Goal: Information Seeking & Learning: Learn about a topic

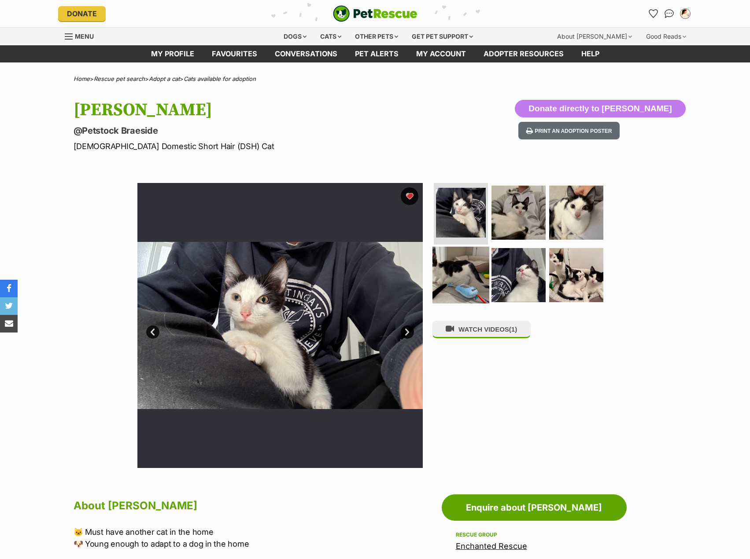
click at [447, 267] on img at bounding box center [460, 274] width 57 height 57
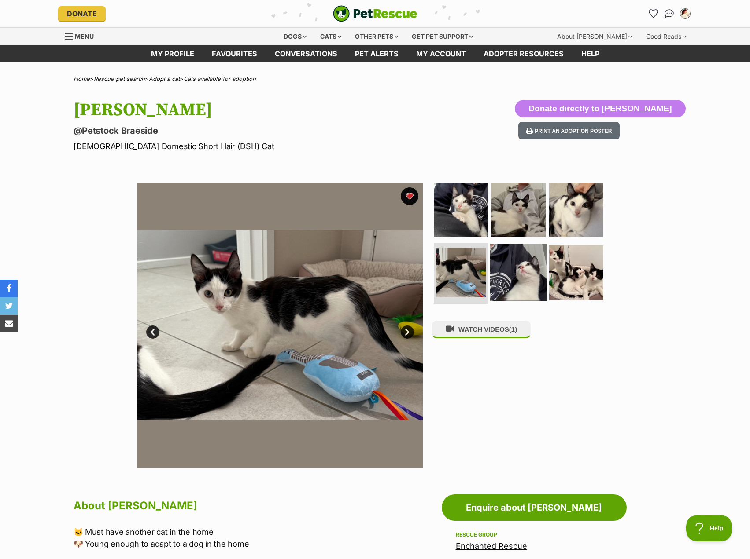
click at [510, 270] on img at bounding box center [518, 272] width 57 height 57
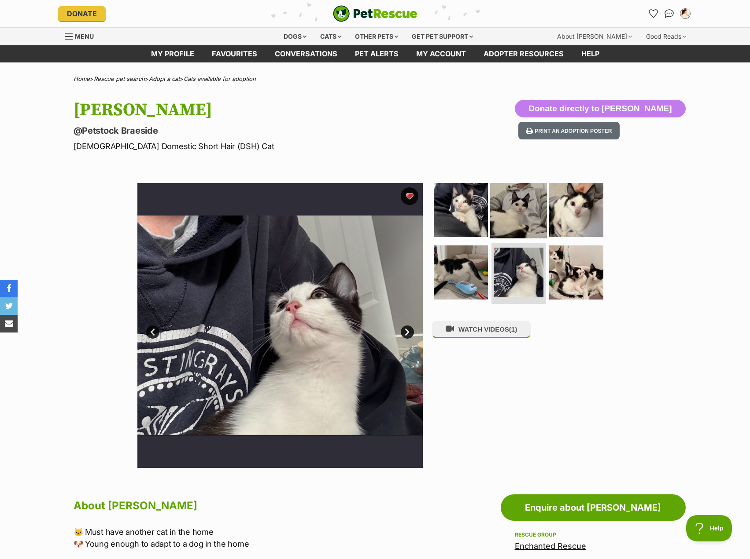
click at [520, 214] on img at bounding box center [518, 210] width 57 height 57
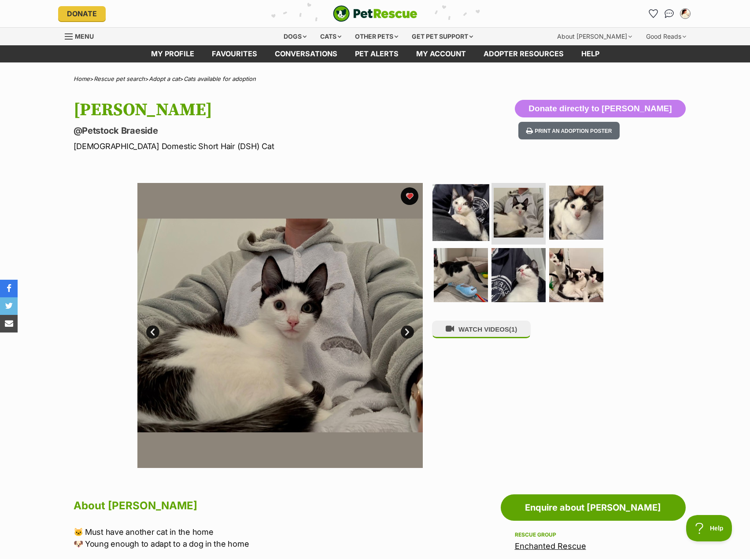
click at [456, 214] on img at bounding box center [460, 212] width 57 height 57
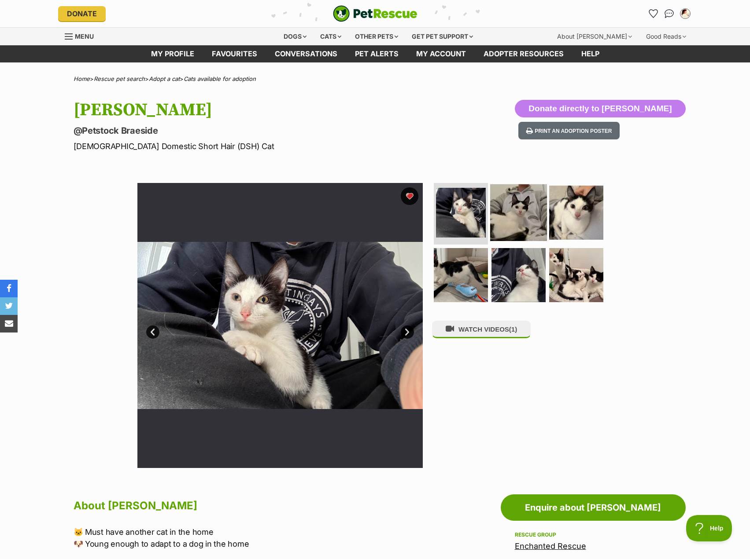
click at [507, 213] on img at bounding box center [518, 212] width 57 height 57
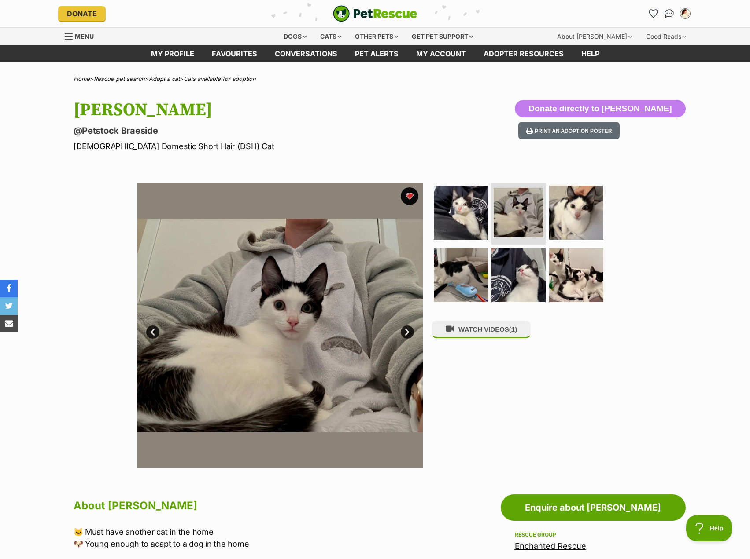
drag, startPoint x: 333, startPoint y: 332, endPoint x: 107, endPoint y: 449, distance: 254.5
click at [107, 449] on div "Available 2 of 6 images 2 of 6 images 2 of 6 images 2 of 6 images 2 of 6 images…" at bounding box center [375, 319] width 750 height 298
click at [652, 13] on icon "Favourites" at bounding box center [652, 13] width 11 height 10
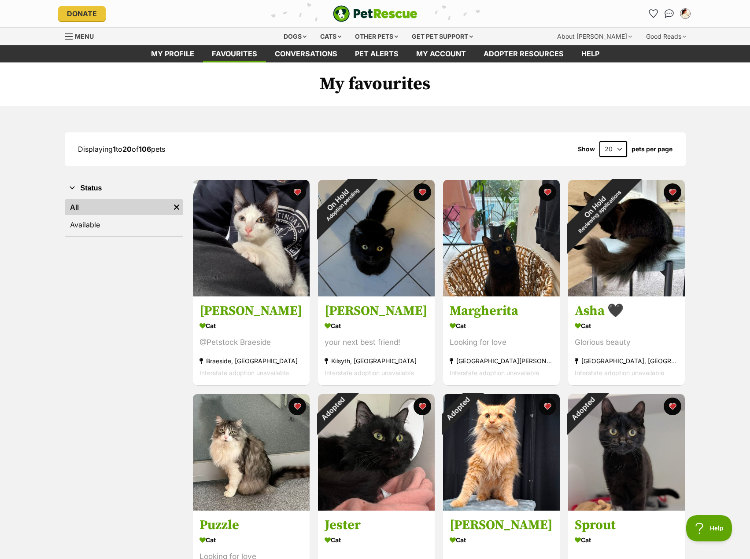
drag, startPoint x: 47, startPoint y: 529, endPoint x: 37, endPoint y: 539, distance: 14.6
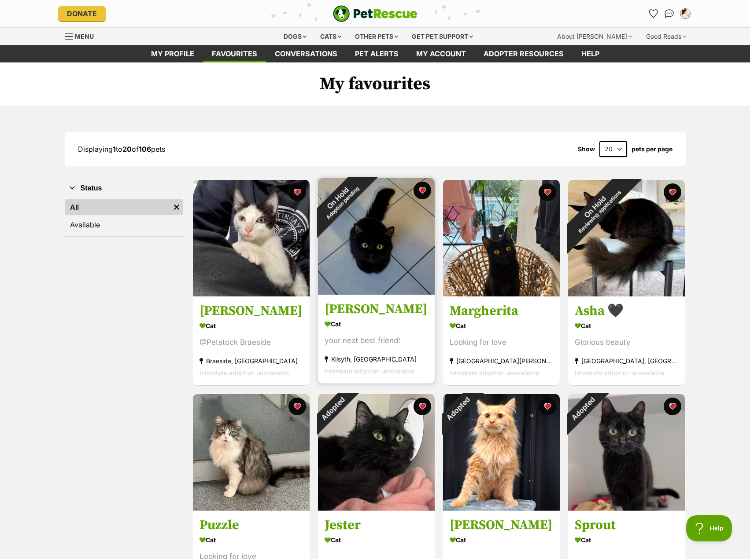
click at [378, 271] on img at bounding box center [376, 236] width 117 height 117
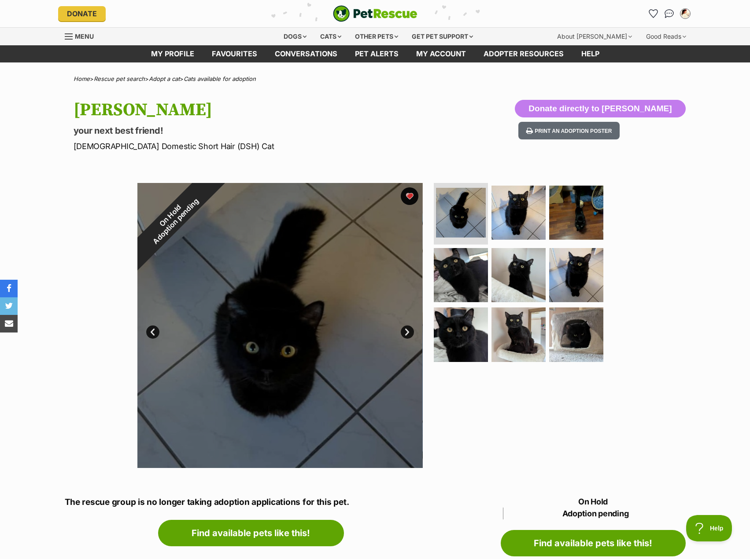
click at [407, 331] on link "Next" at bounding box center [407, 332] width 13 height 13
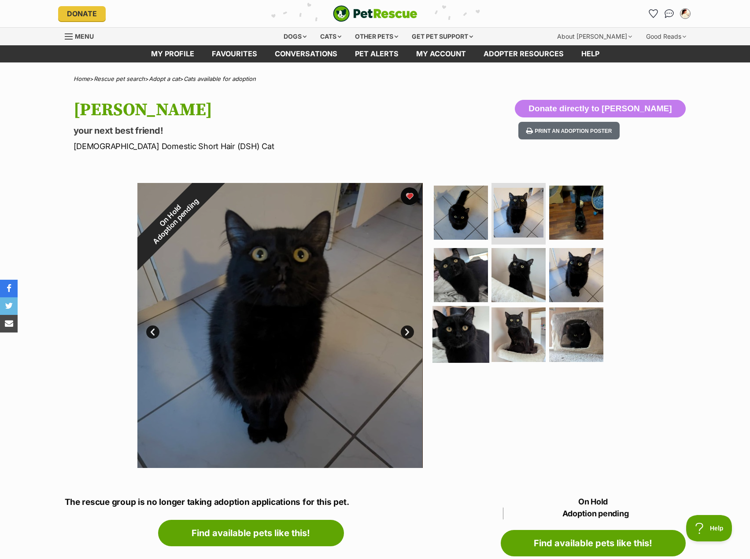
click at [440, 339] on img at bounding box center [460, 334] width 57 height 57
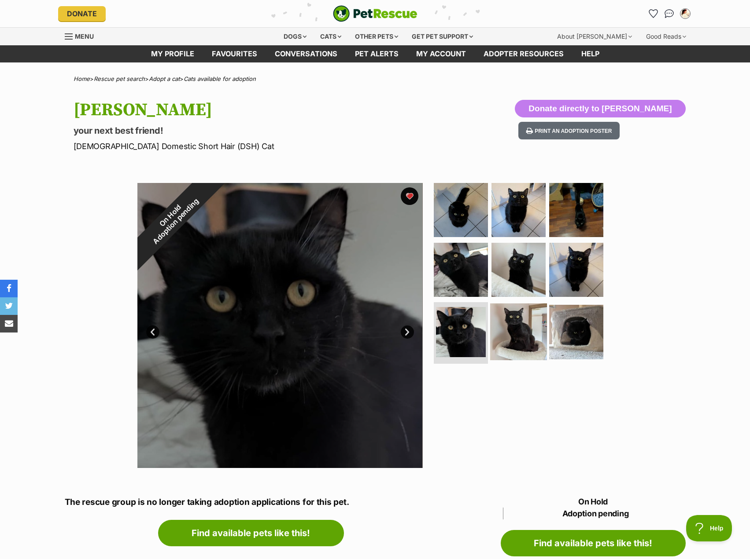
click at [519, 341] on img at bounding box center [518, 332] width 57 height 57
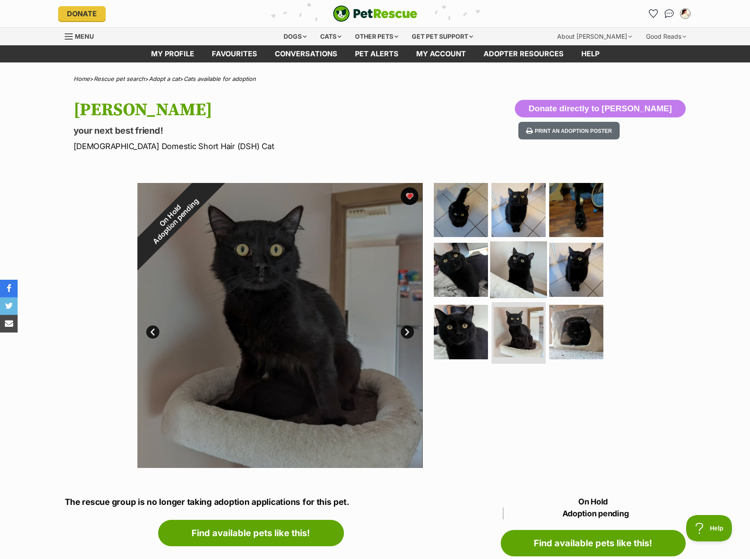
click at [513, 277] on img at bounding box center [518, 269] width 57 height 57
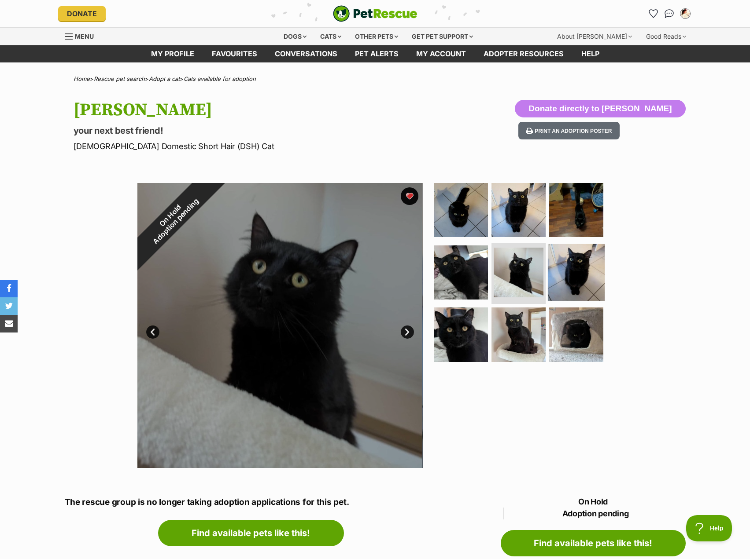
click at [569, 267] on img at bounding box center [576, 272] width 57 height 57
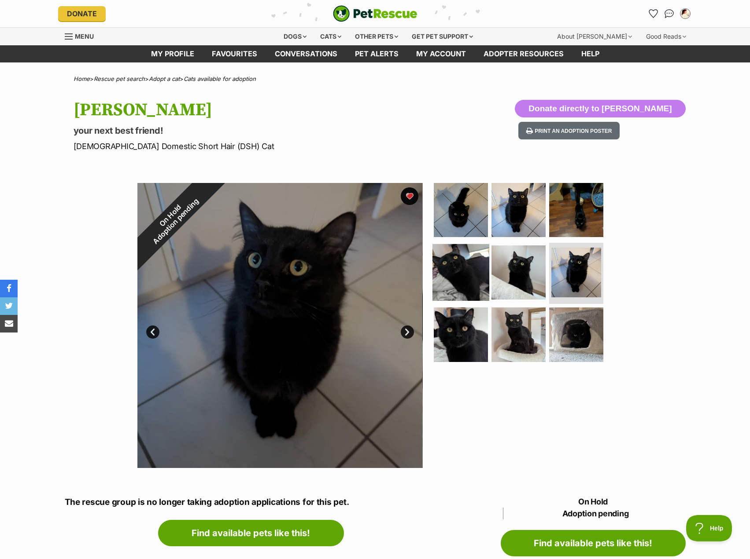
click at [466, 270] on img at bounding box center [460, 272] width 57 height 57
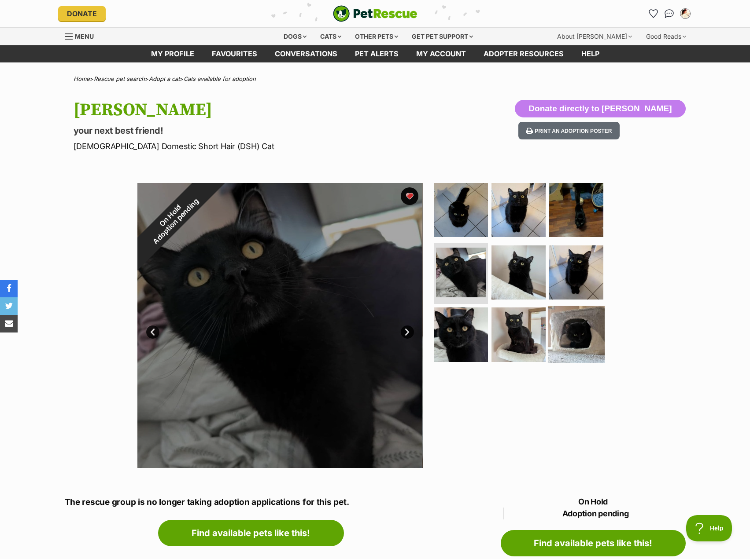
click at [577, 338] on img at bounding box center [576, 334] width 57 height 57
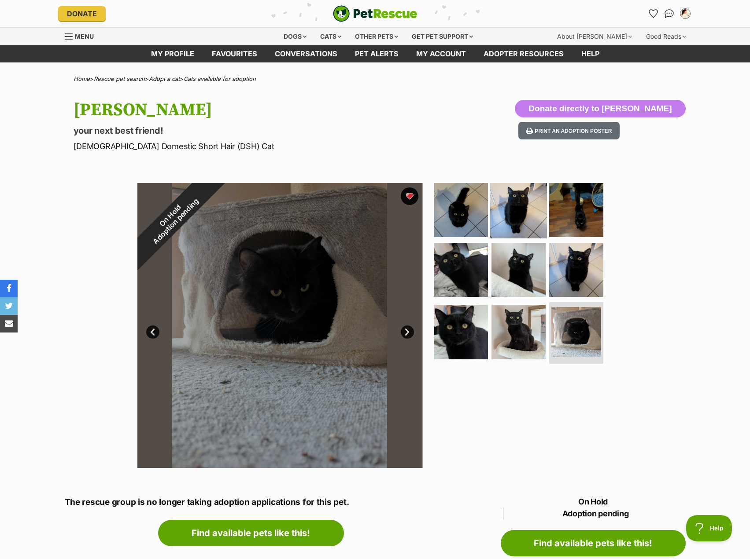
click at [506, 215] on img at bounding box center [518, 210] width 57 height 57
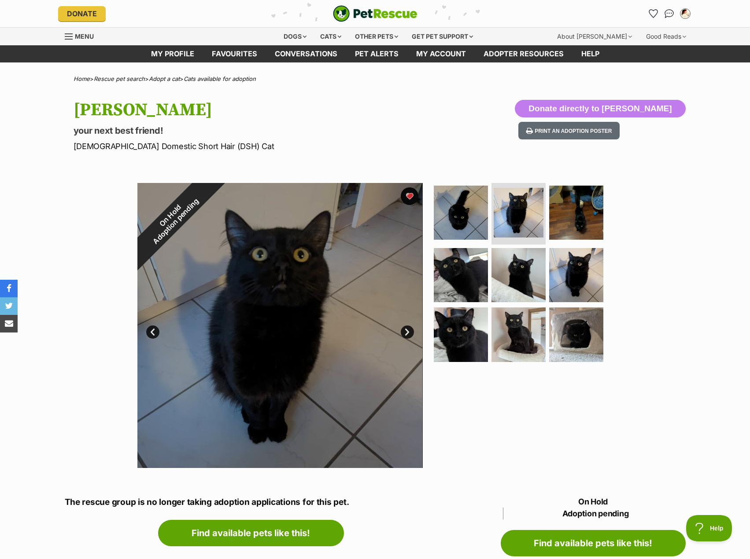
click at [700, 263] on div "On Hold Adoption pending 2 of 9 images 2 of 9 images 2 of 9 images 2 of 9 image…" at bounding box center [375, 319] width 750 height 298
click at [653, 11] on icon "Favourites" at bounding box center [652, 13] width 11 height 10
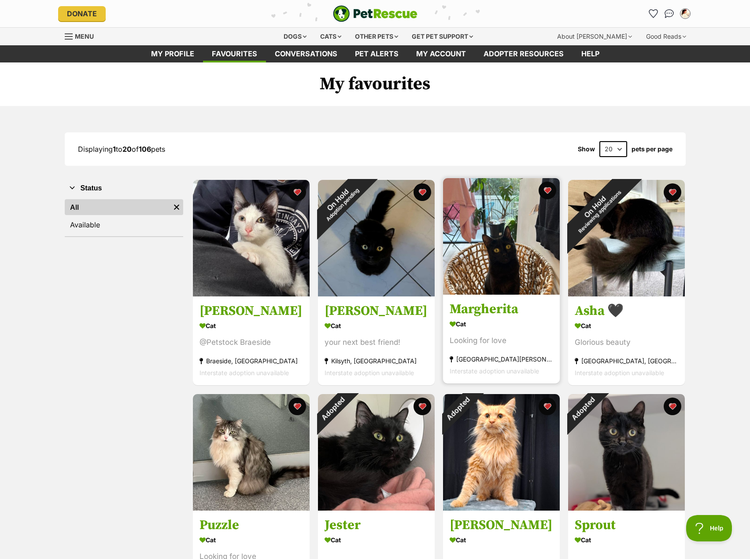
click at [471, 247] on img at bounding box center [501, 236] width 117 height 117
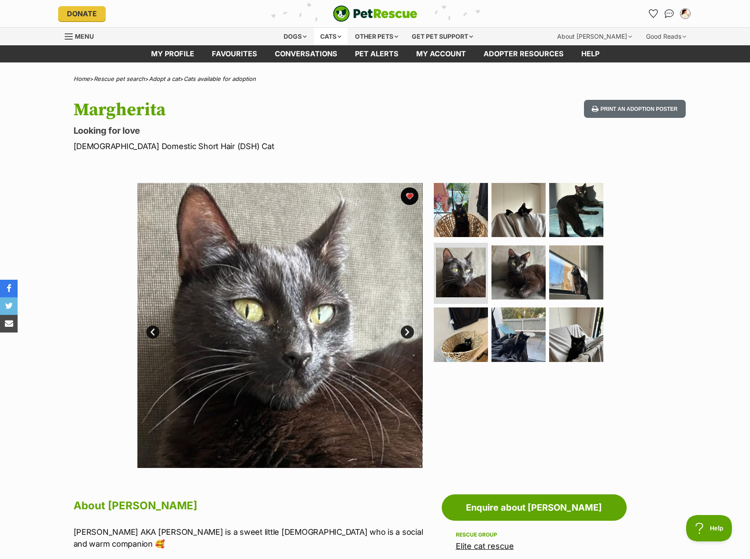
click at [332, 37] on div "Cats" at bounding box center [330, 37] width 33 height 18
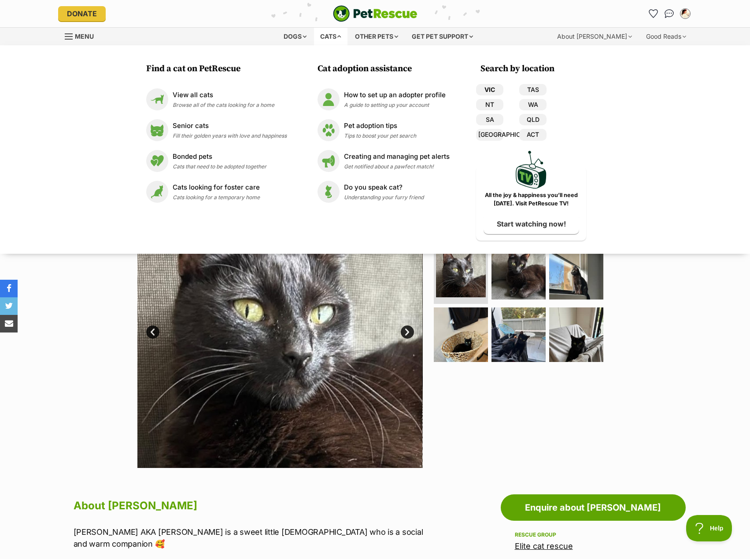
click at [489, 92] on link "VIC" at bounding box center [489, 89] width 27 height 11
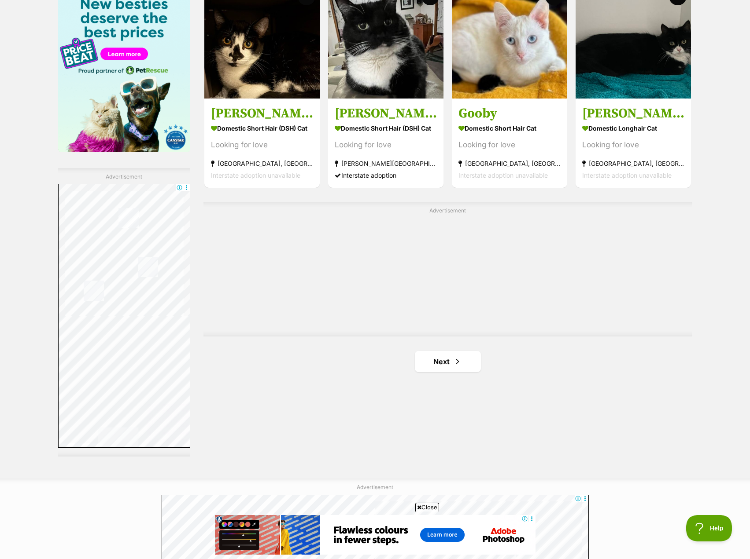
scroll to position [1409, 0]
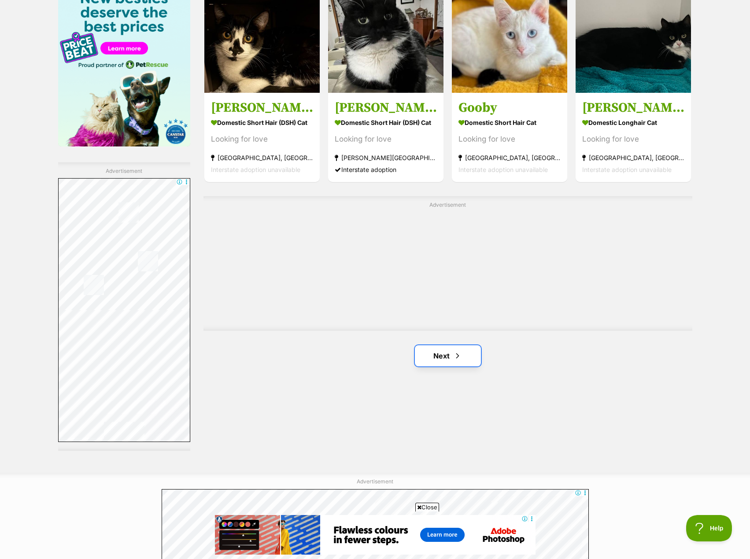
click at [438, 348] on link "Next" at bounding box center [448, 356] width 66 height 21
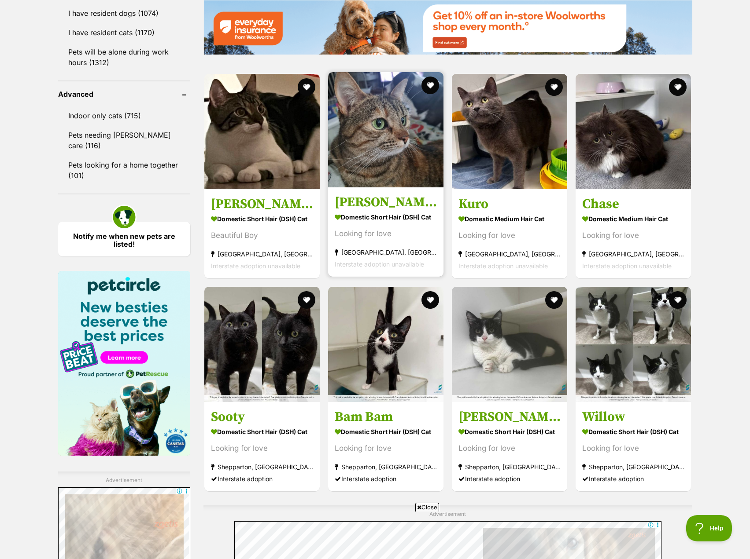
scroll to position [1100, 0]
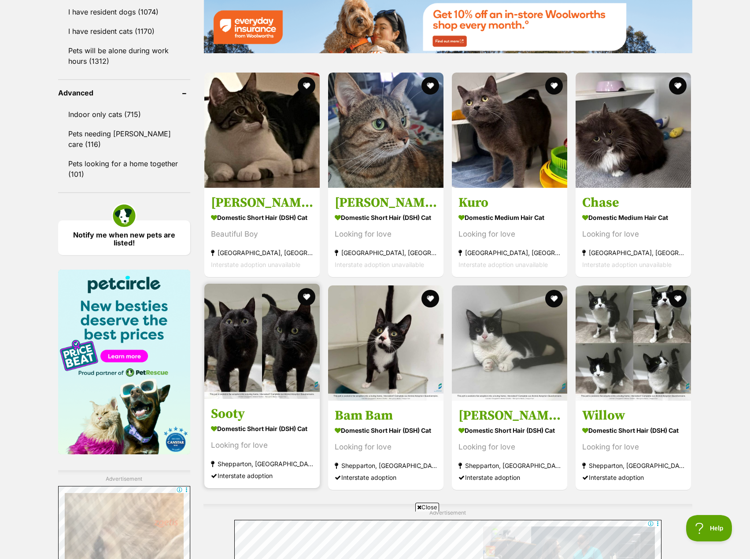
click at [262, 352] on img at bounding box center [261, 341] width 115 height 115
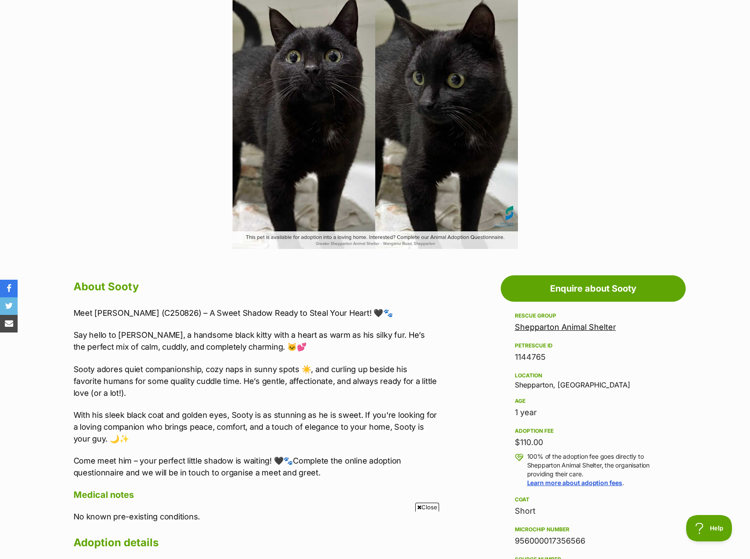
scroll to position [220, 0]
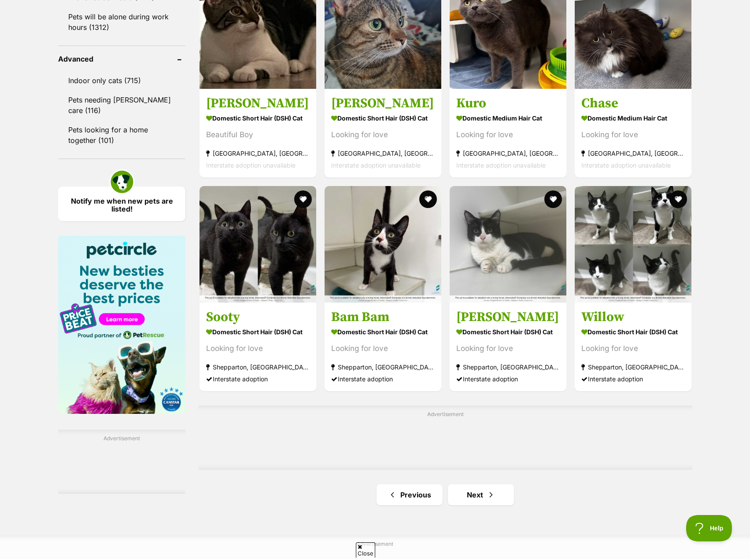
scroll to position [1144, 0]
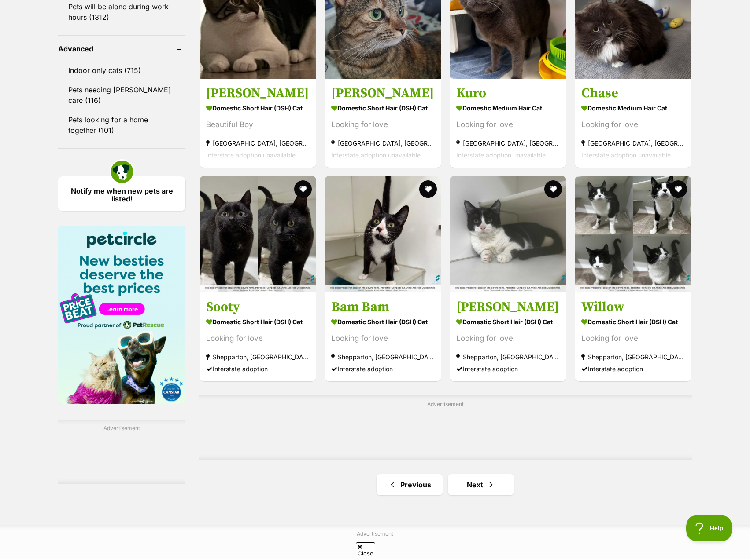
click at [508, 460] on div "Advertisement" at bounding box center [445, 428] width 493 height 64
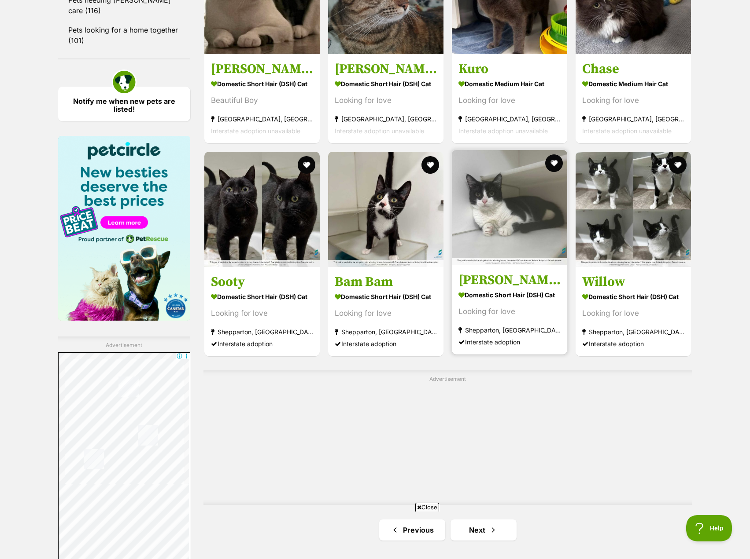
scroll to position [1364, 0]
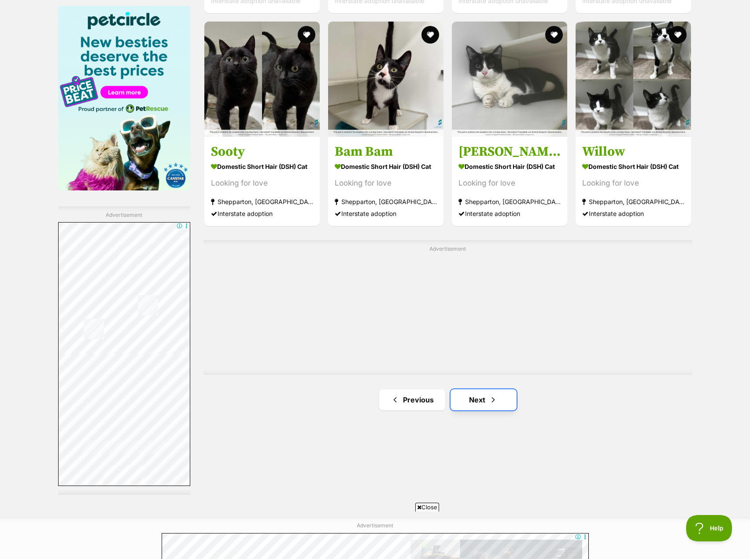
click at [474, 399] on link "Next" at bounding box center [483, 400] width 66 height 21
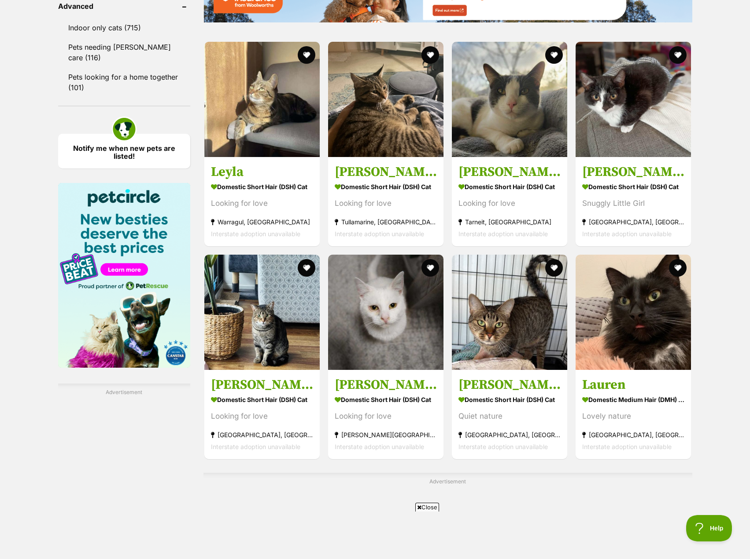
scroll to position [1188, 0]
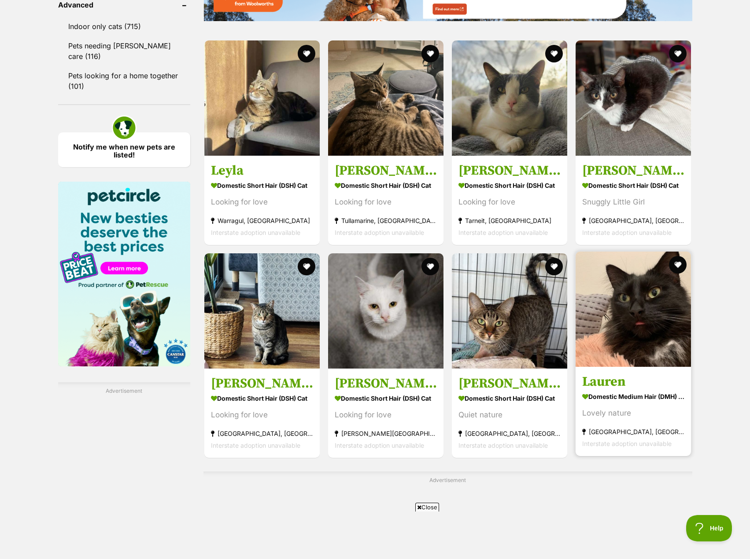
click at [620, 336] on img at bounding box center [632, 309] width 115 height 115
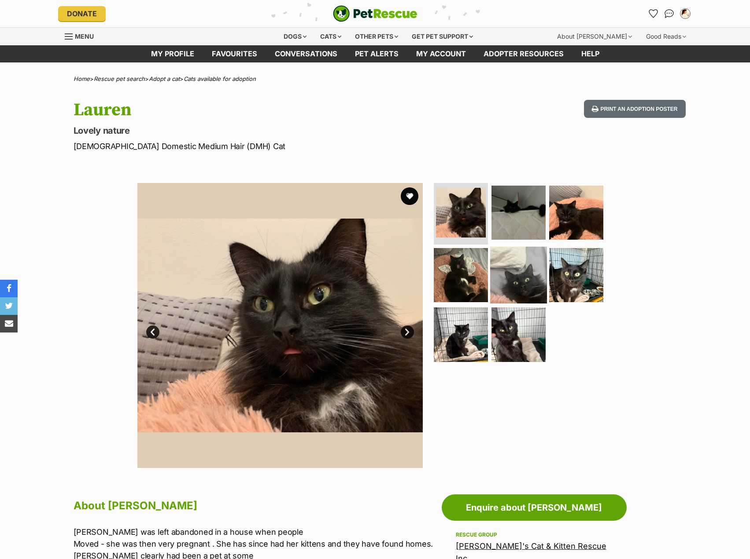
click at [517, 278] on img at bounding box center [518, 274] width 57 height 57
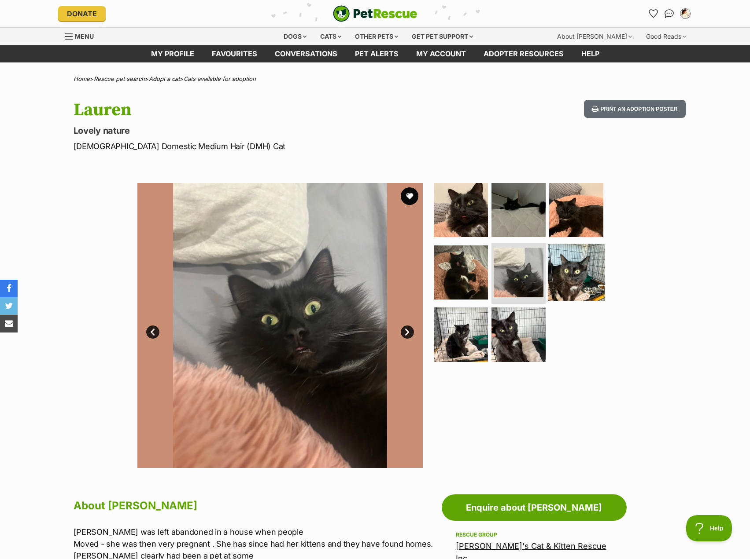
click at [584, 274] on img at bounding box center [576, 272] width 57 height 57
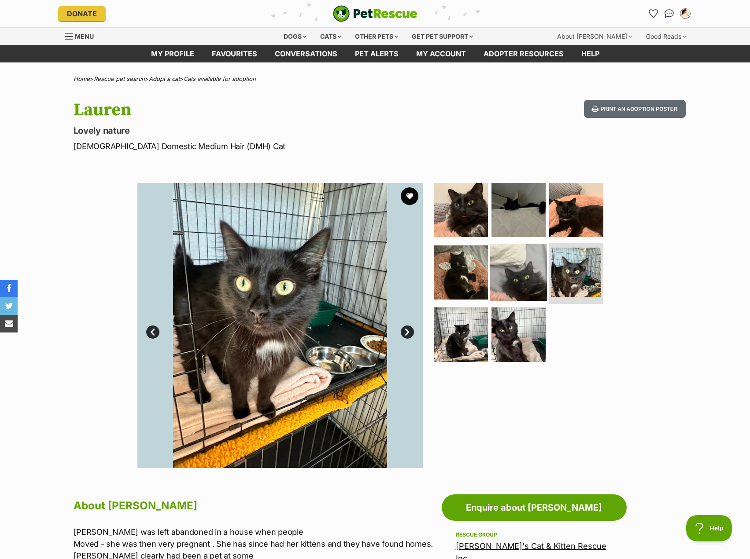
click at [507, 267] on img at bounding box center [518, 272] width 57 height 57
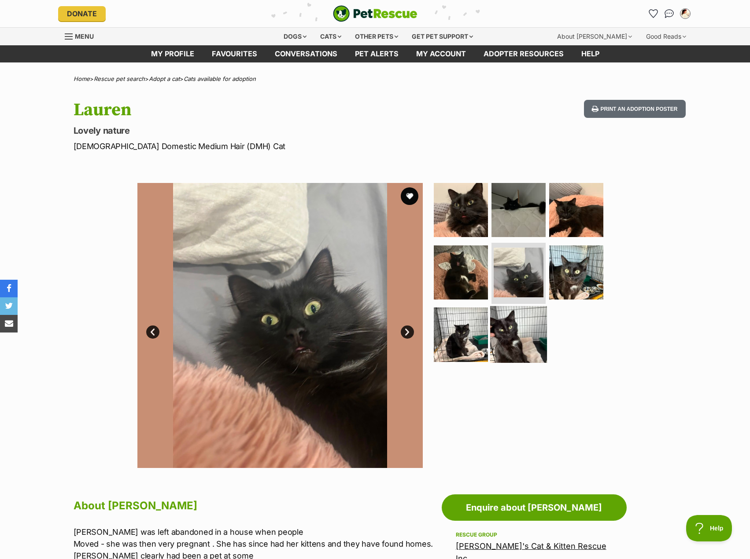
click at [497, 330] on img at bounding box center [518, 334] width 57 height 57
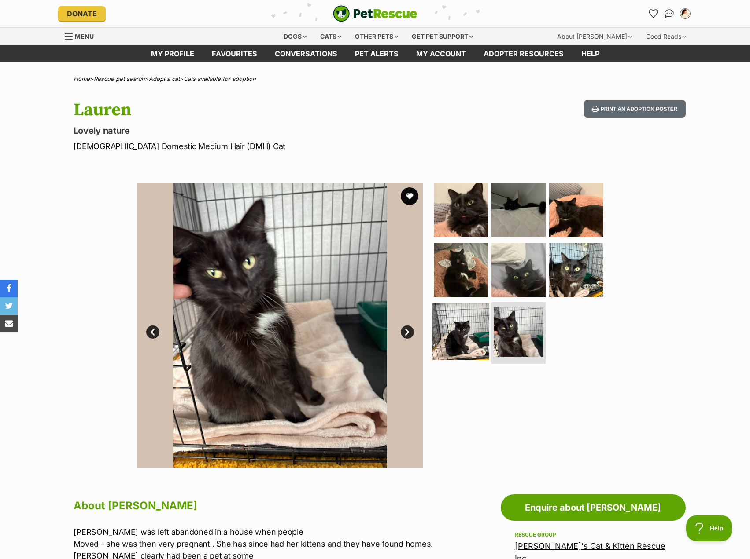
click at [456, 332] on img at bounding box center [460, 332] width 57 height 57
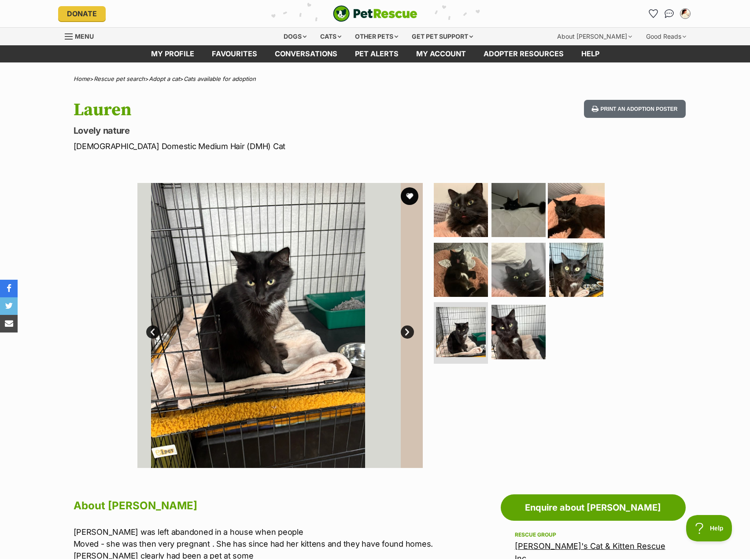
click at [559, 220] on img at bounding box center [576, 210] width 57 height 57
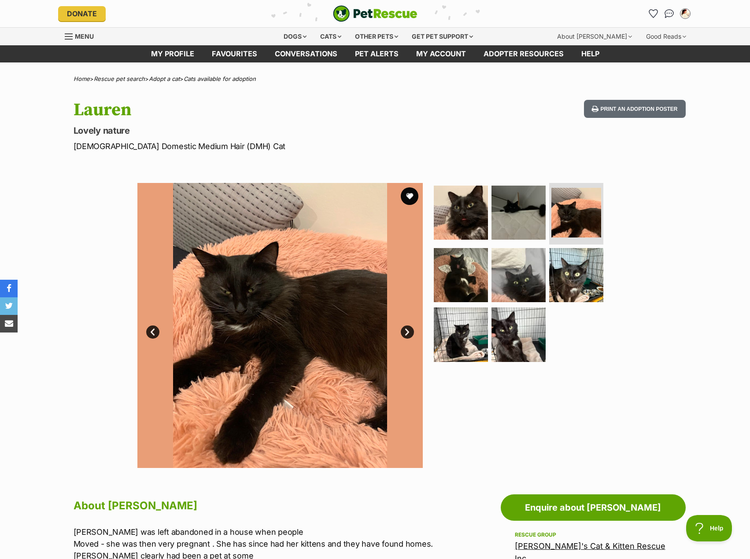
click at [649, 367] on div "Available 3 of 8 images 3 of 8 images 3 of 8 images 3 of 8 images 3 of 8 images…" at bounding box center [375, 319] width 750 height 298
drag, startPoint x: 277, startPoint y: 485, endPoint x: 281, endPoint y: 475, distance: 10.9
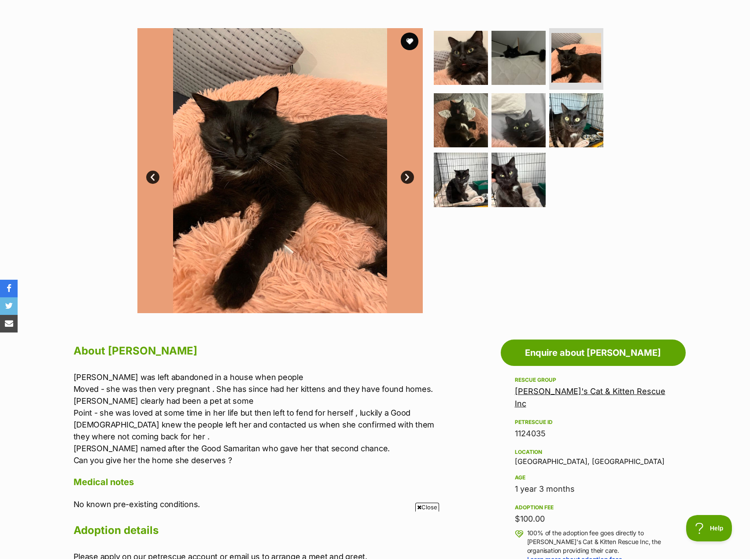
scroll to position [308, 0]
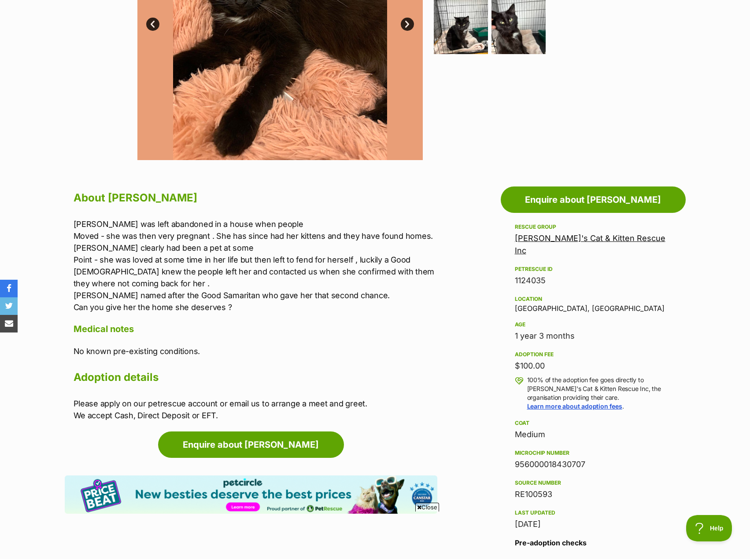
click at [706, 394] on section "Home > Rescue pet search > Adopt a cat > Cats available for adoption [PERSON_NA…" at bounding box center [375, 446] width 750 height 1357
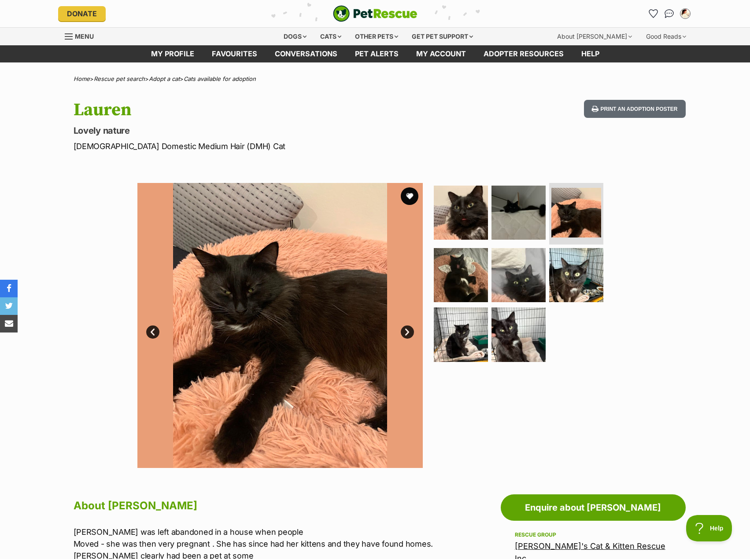
scroll to position [0, 0]
click at [280, 512] on h2 "About [PERSON_NAME]" at bounding box center [256, 505] width 364 height 19
click at [714, 308] on div "Available 3 of 8 images 3 of 8 images 3 of 8 images 3 of 8 images 3 of 8 images…" at bounding box center [375, 319] width 750 height 298
